Goal: Register for event/course

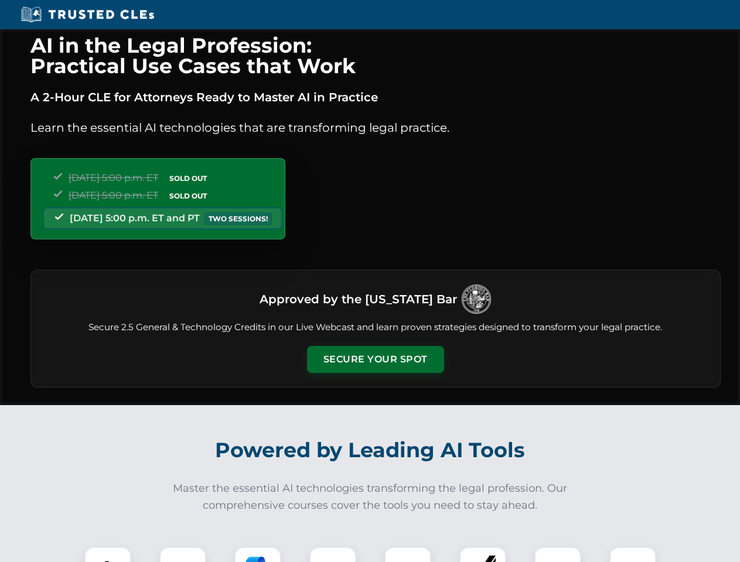
click at [375, 360] on button "Secure Your Spot" at bounding box center [375, 359] width 137 height 27
click at [108, 555] on img at bounding box center [108, 570] width 34 height 34
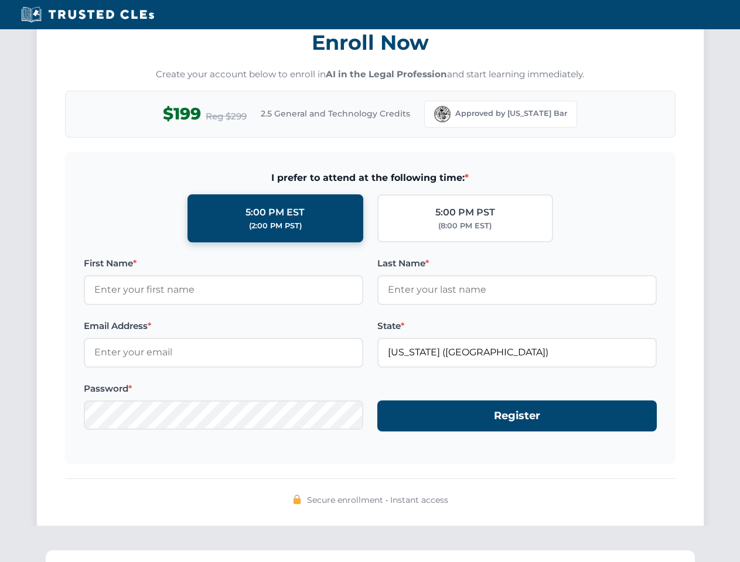
scroll to position [1150, 0]
